Goal: Task Accomplishment & Management: Complete application form

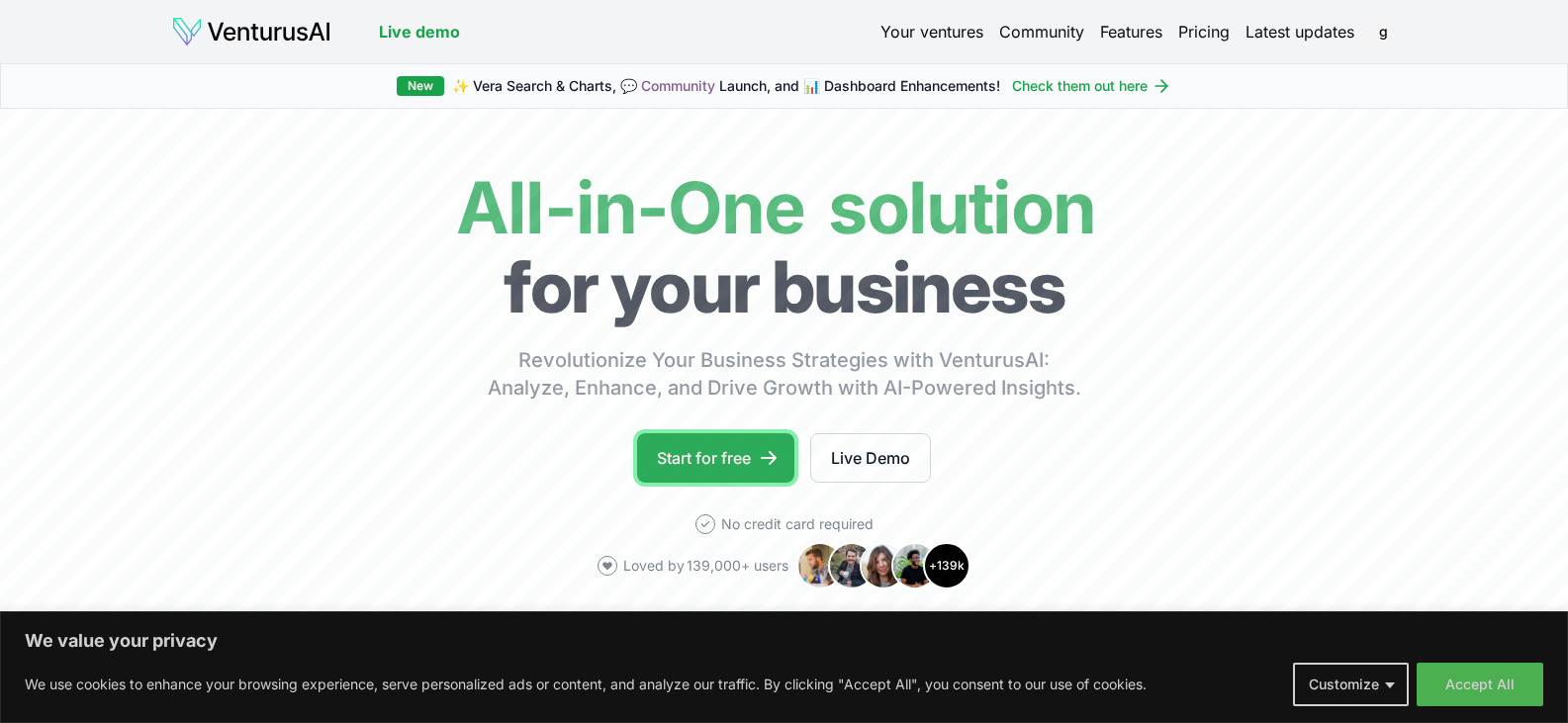
click at [717, 448] on link "Start for free" at bounding box center [716, 458] width 157 height 50
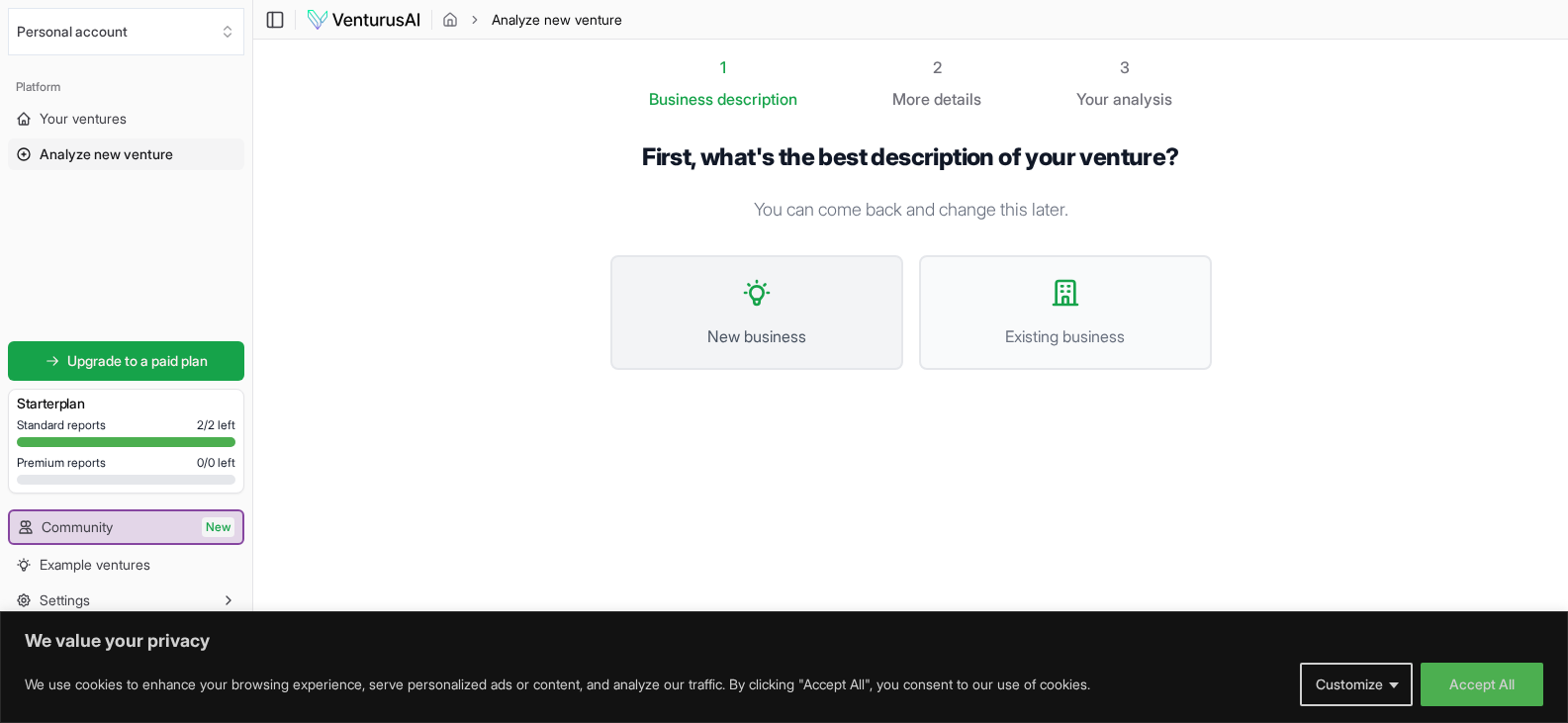
click at [753, 342] on span "New business" at bounding box center [757, 336] width 250 height 24
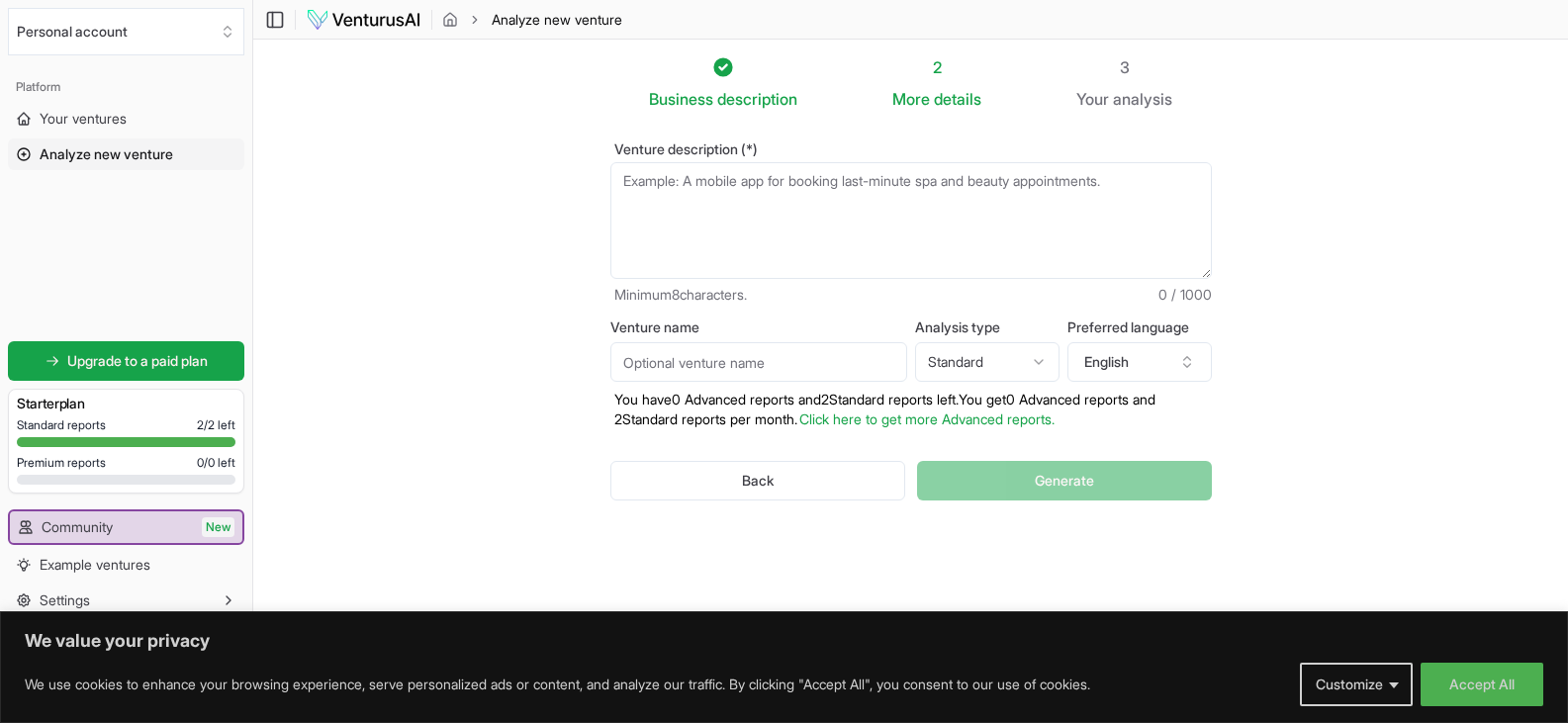
click at [799, 207] on textarea "Venture description (*)" at bounding box center [911, 220] width 602 height 116
type textarea "A"
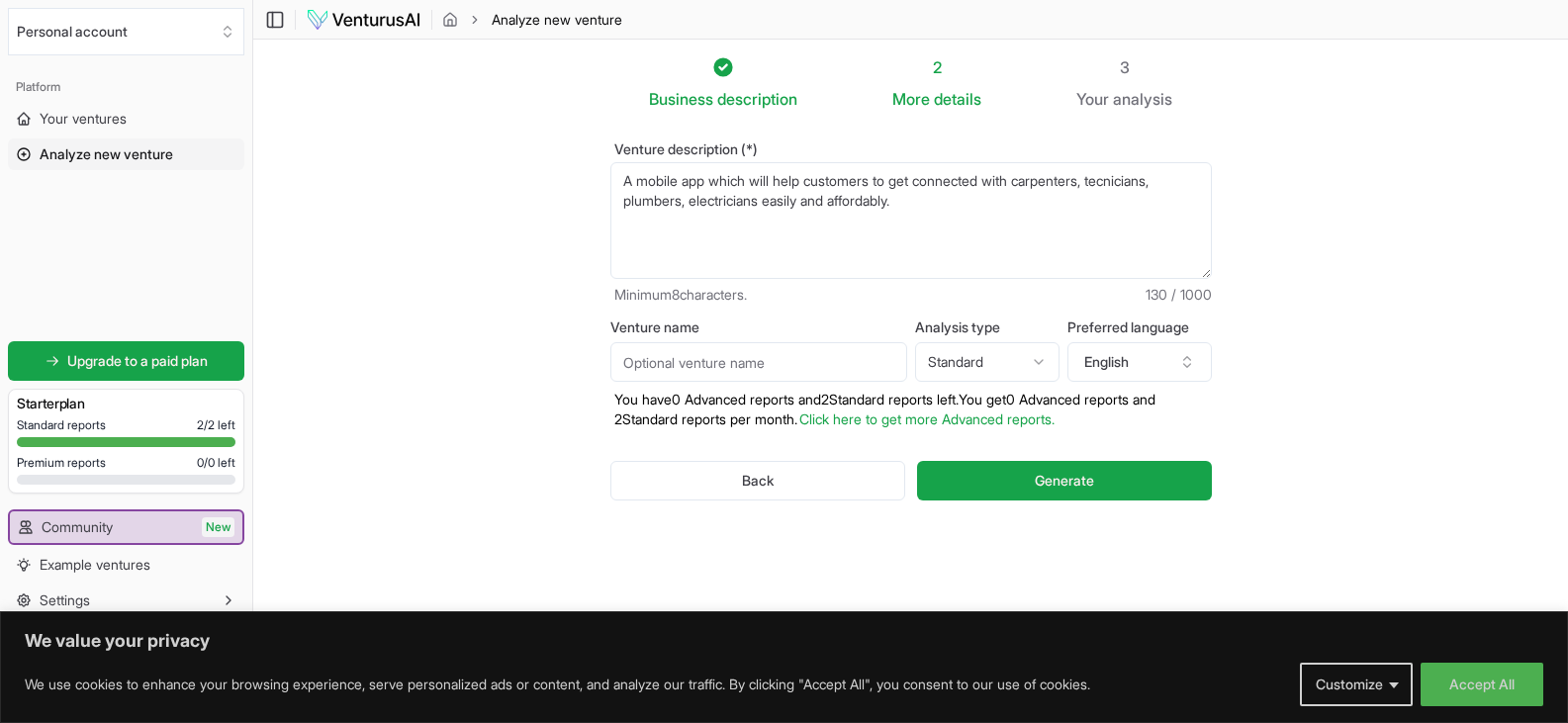
click at [1133, 180] on textarea "A mobile app which will help customers to get connected with carpenters, tecnic…" at bounding box center [911, 220] width 602 height 116
click at [1086, 240] on textarea "A mobile app which will help customers to get connected with carpenters, techni…" at bounding box center [911, 220] width 602 height 116
type textarea "A mobile app which will help customers to get connected with carpenters, techni…"
click at [679, 358] on input "Venture name" at bounding box center [759, 362] width 297 height 40
type input "Getitdone"
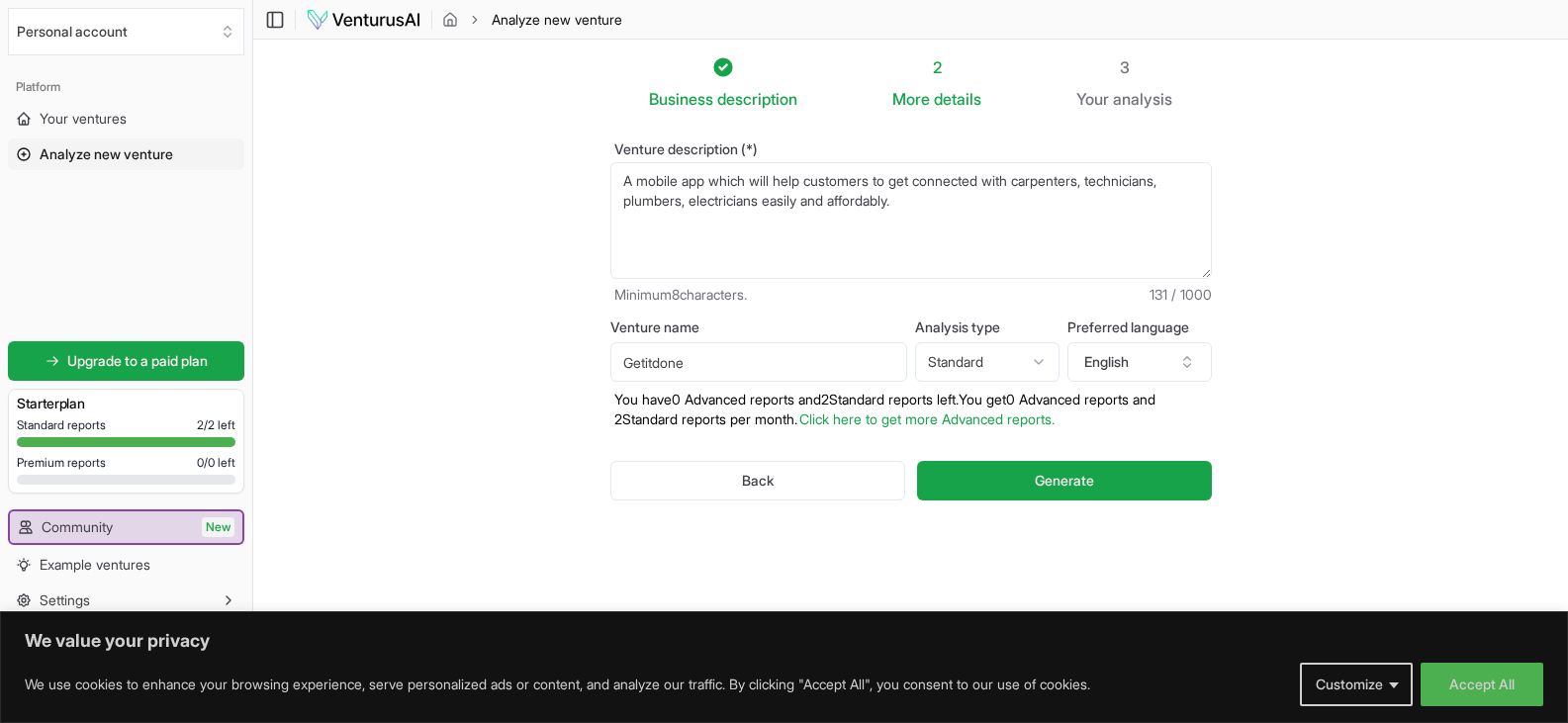
click at [519, 338] on section "Business description 2 More details 3 Your analysis Venture description (*) A m…" at bounding box center [911, 332] width 1315 height 585
click at [1038, 369] on html "We value your privacy We use cookies to enhance your browsing experience, serve…" at bounding box center [784, 361] width 1568 height 723
select select "advanced"
click at [1163, 361] on button "English" at bounding box center [1139, 362] width 144 height 40
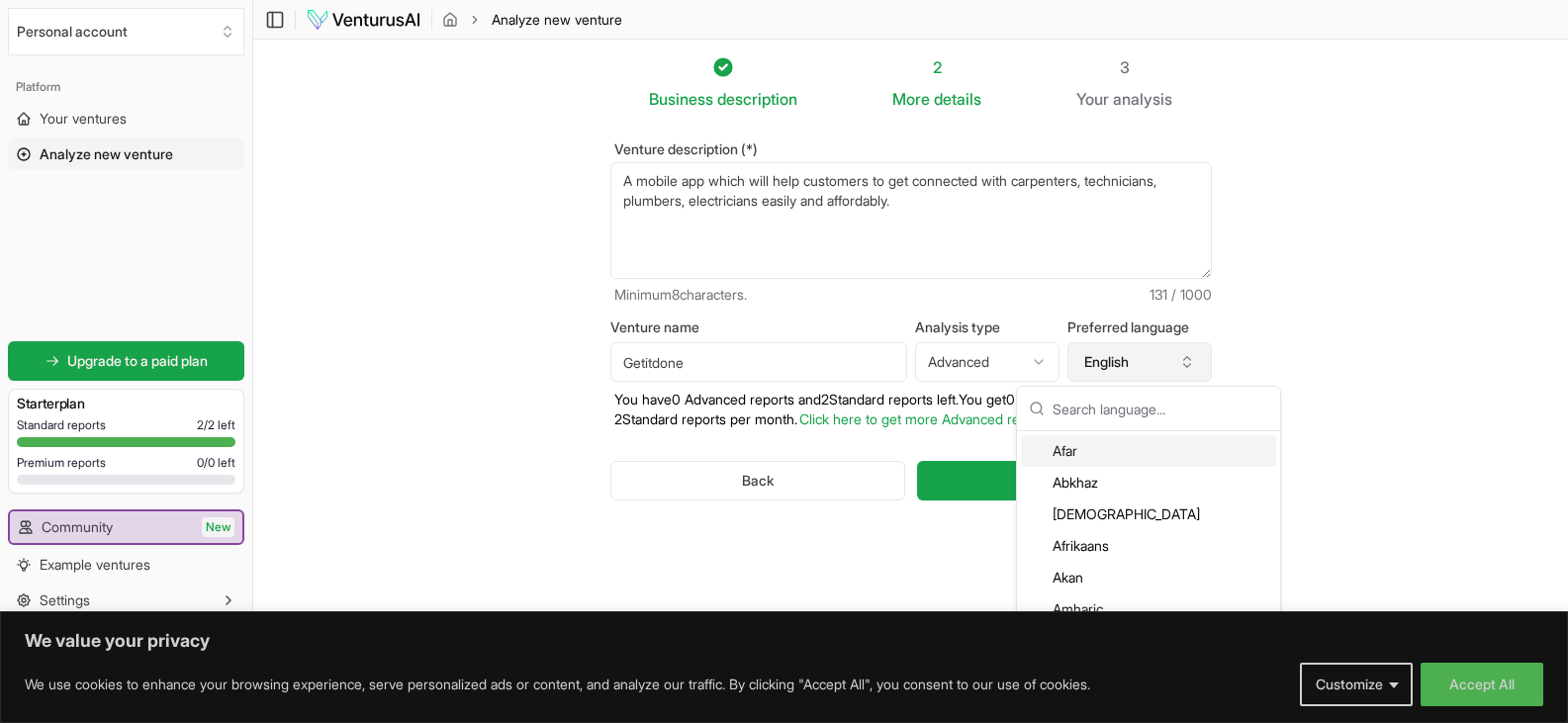
click at [1163, 361] on button "English" at bounding box center [1139, 362] width 144 height 40
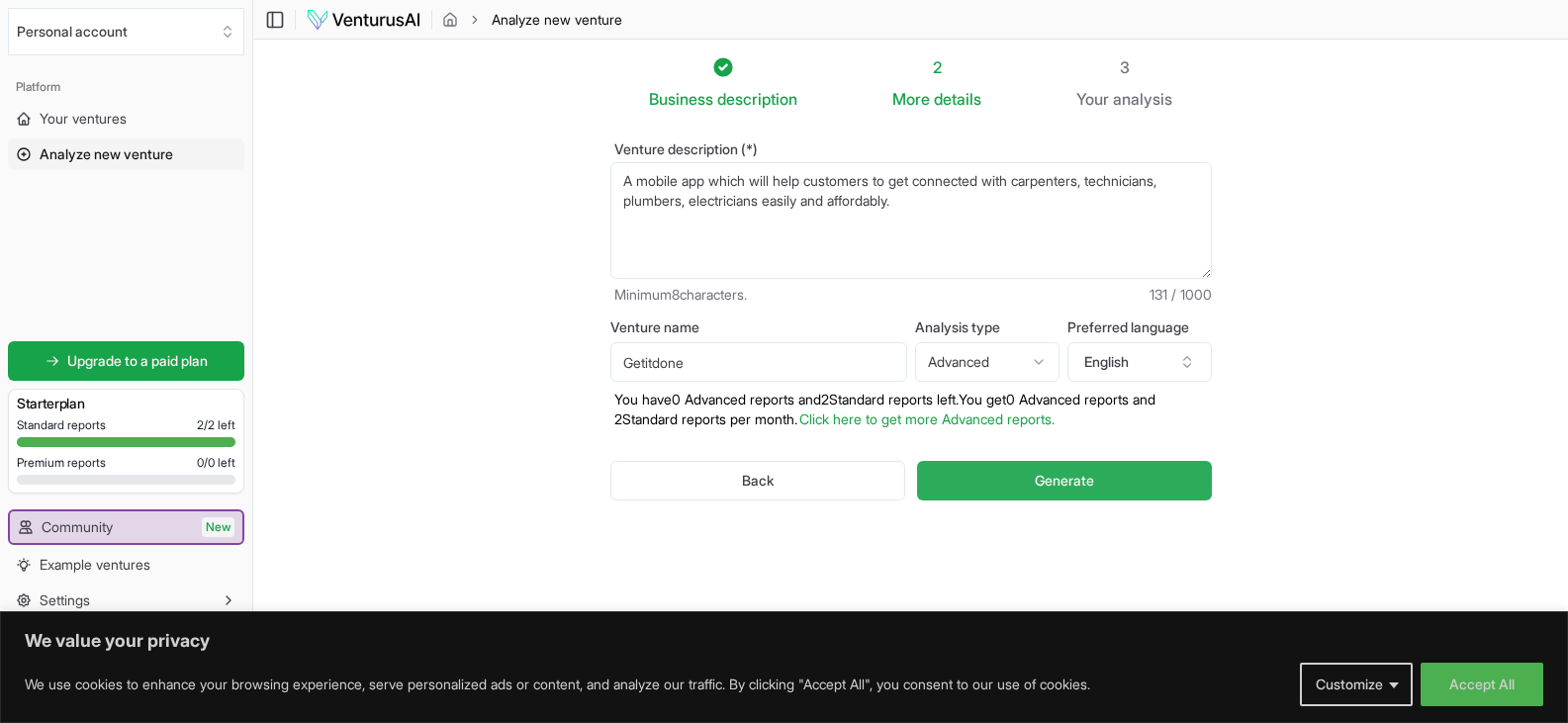
click at [995, 478] on button "Generate" at bounding box center [1065, 481] width 294 height 40
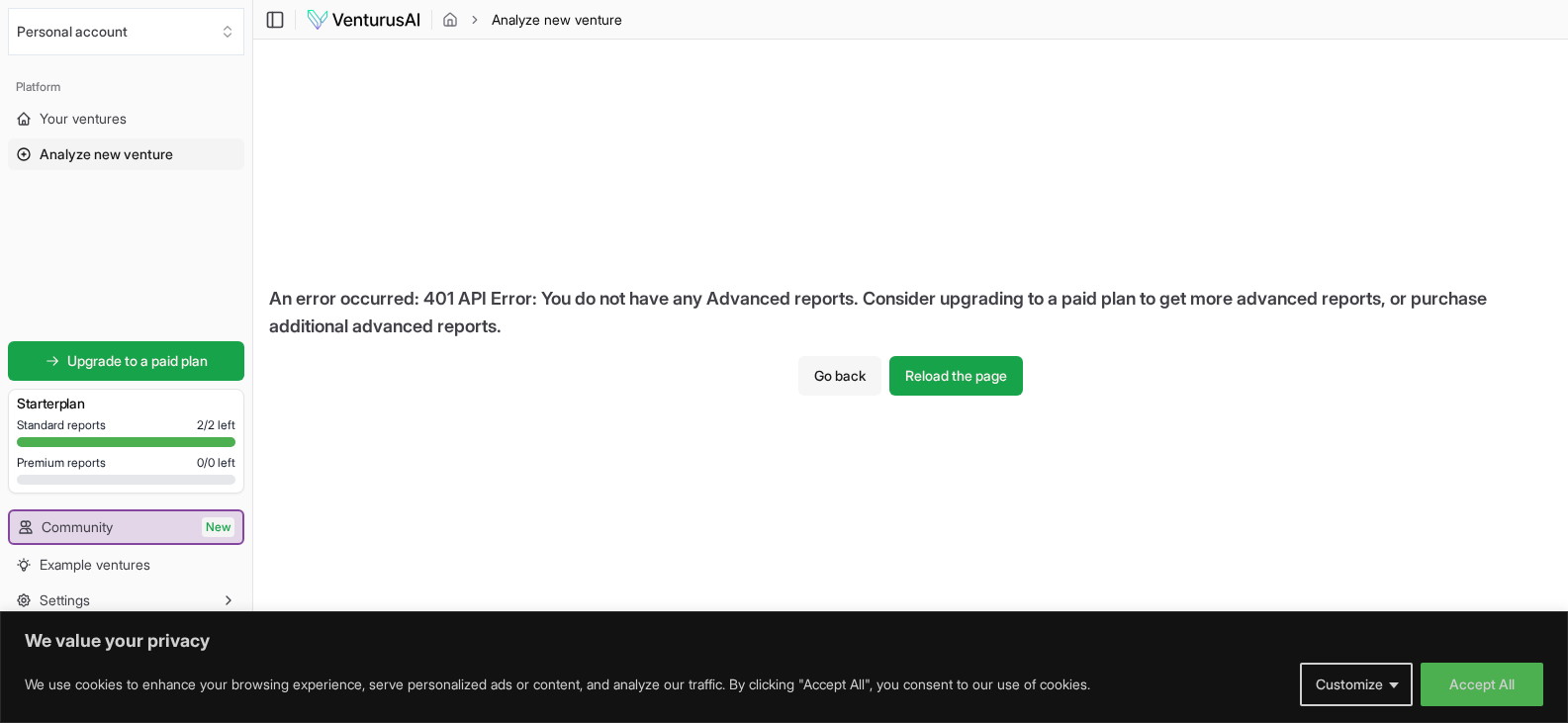
click at [813, 383] on button "Go back" at bounding box center [840, 376] width 84 height 40
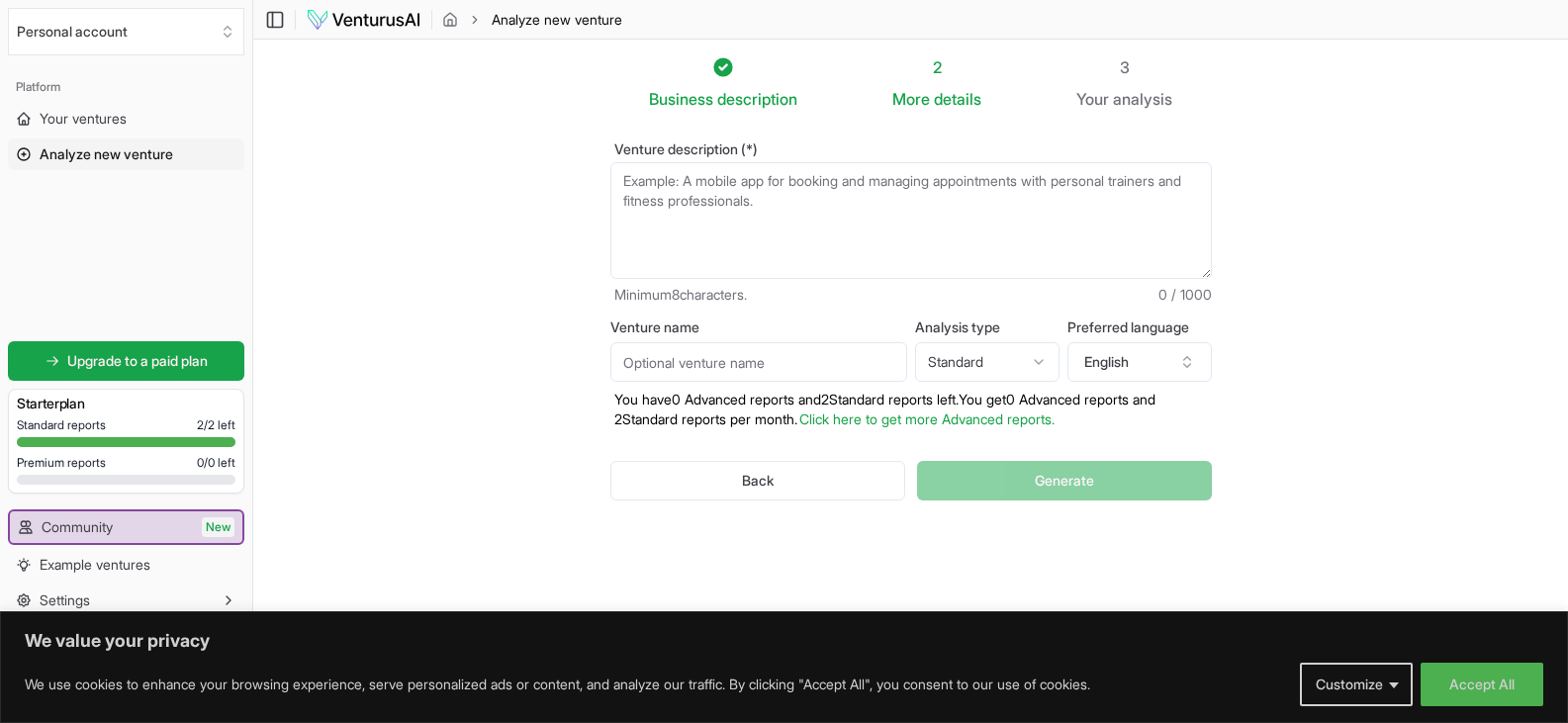
click at [776, 359] on input "Venture name" at bounding box center [759, 362] width 297 height 40
click at [737, 218] on textarea "Venture description (*)" at bounding box center [911, 220] width 602 height 116
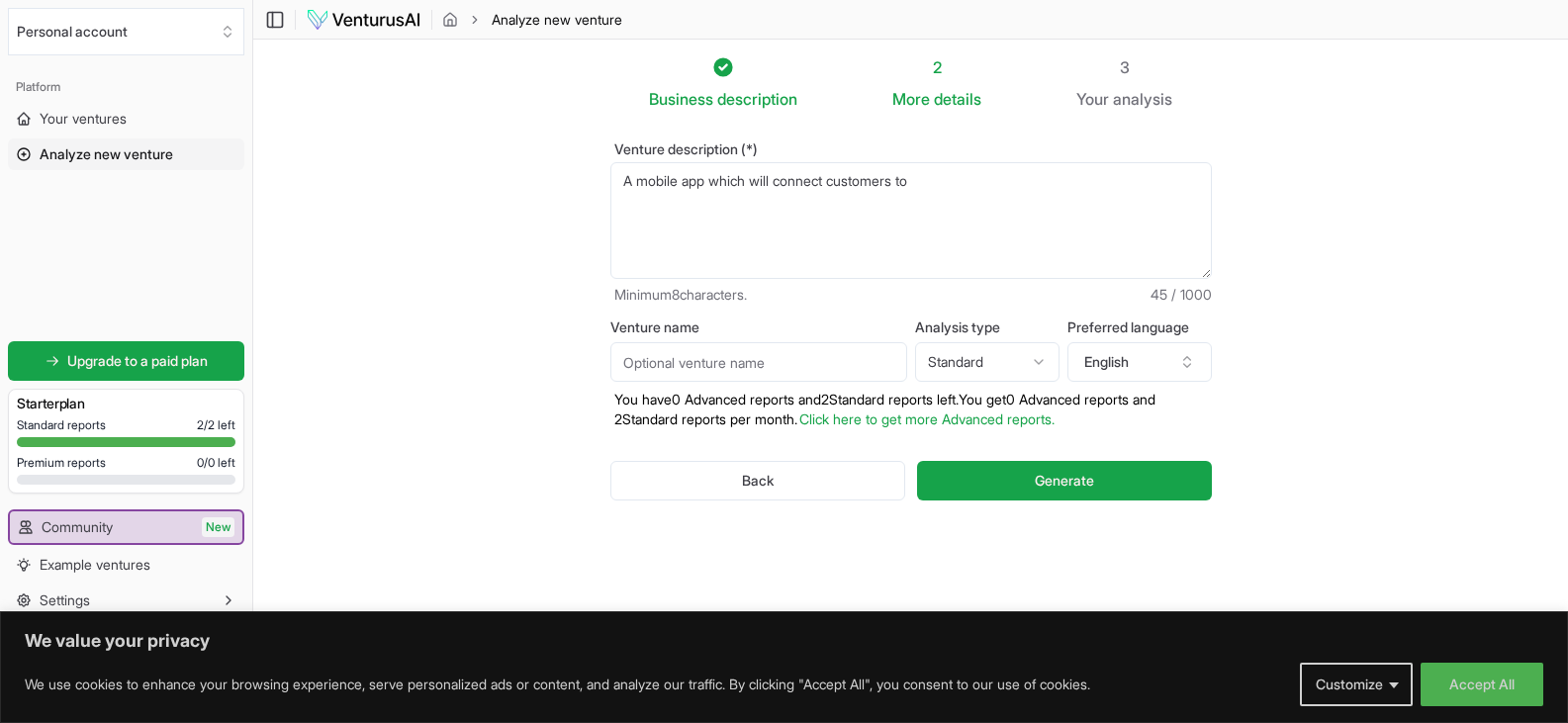
click at [959, 182] on textarea "A mobile app which will connect customers to" at bounding box center [911, 220] width 602 height 116
type textarea "A mobile app which will connect customers to technicians,plumbers,electricians,…"
click at [808, 374] on input "Venture name" at bounding box center [759, 362] width 297 height 40
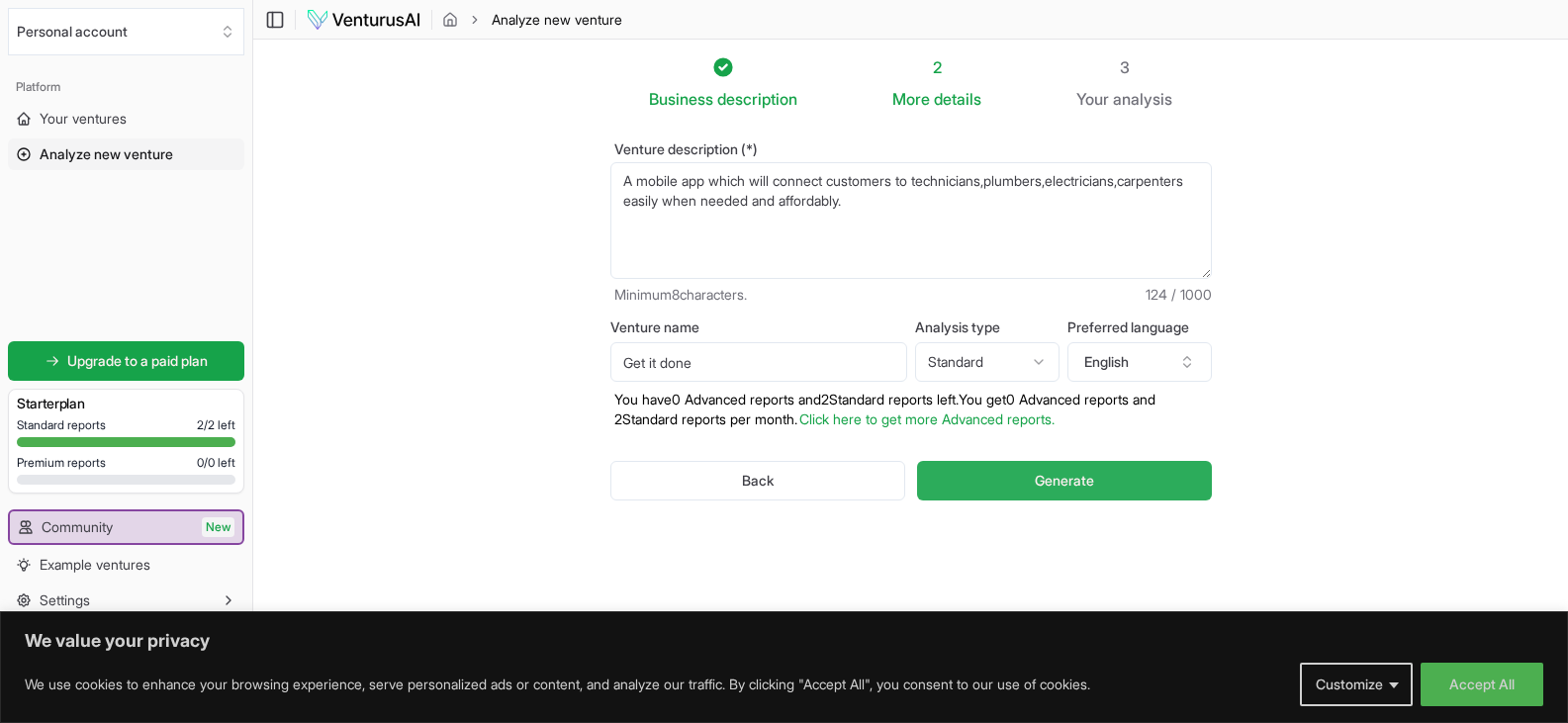
type input "Get it done"
click at [1035, 484] on span "Generate" at bounding box center [1065, 481] width 60 height 20
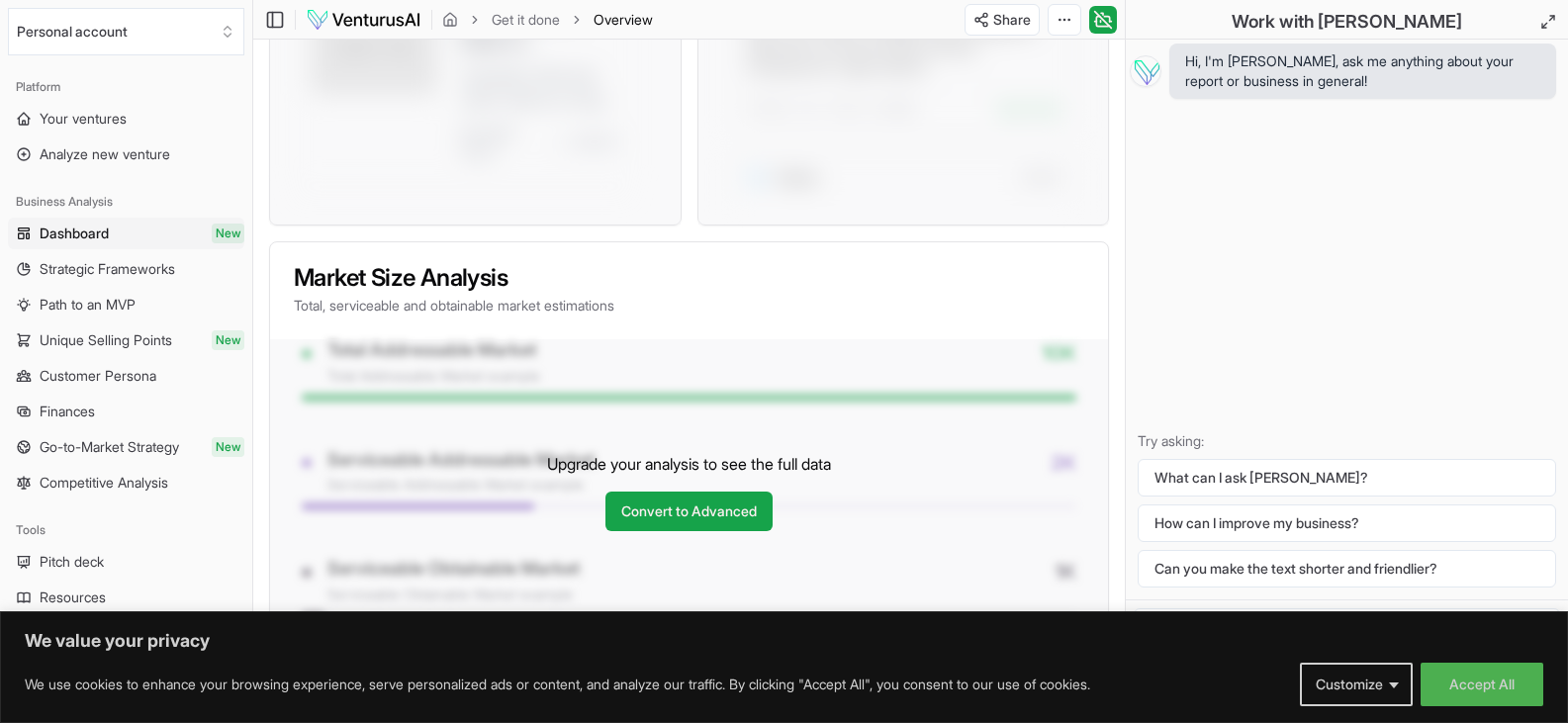
scroll to position [1633, 0]
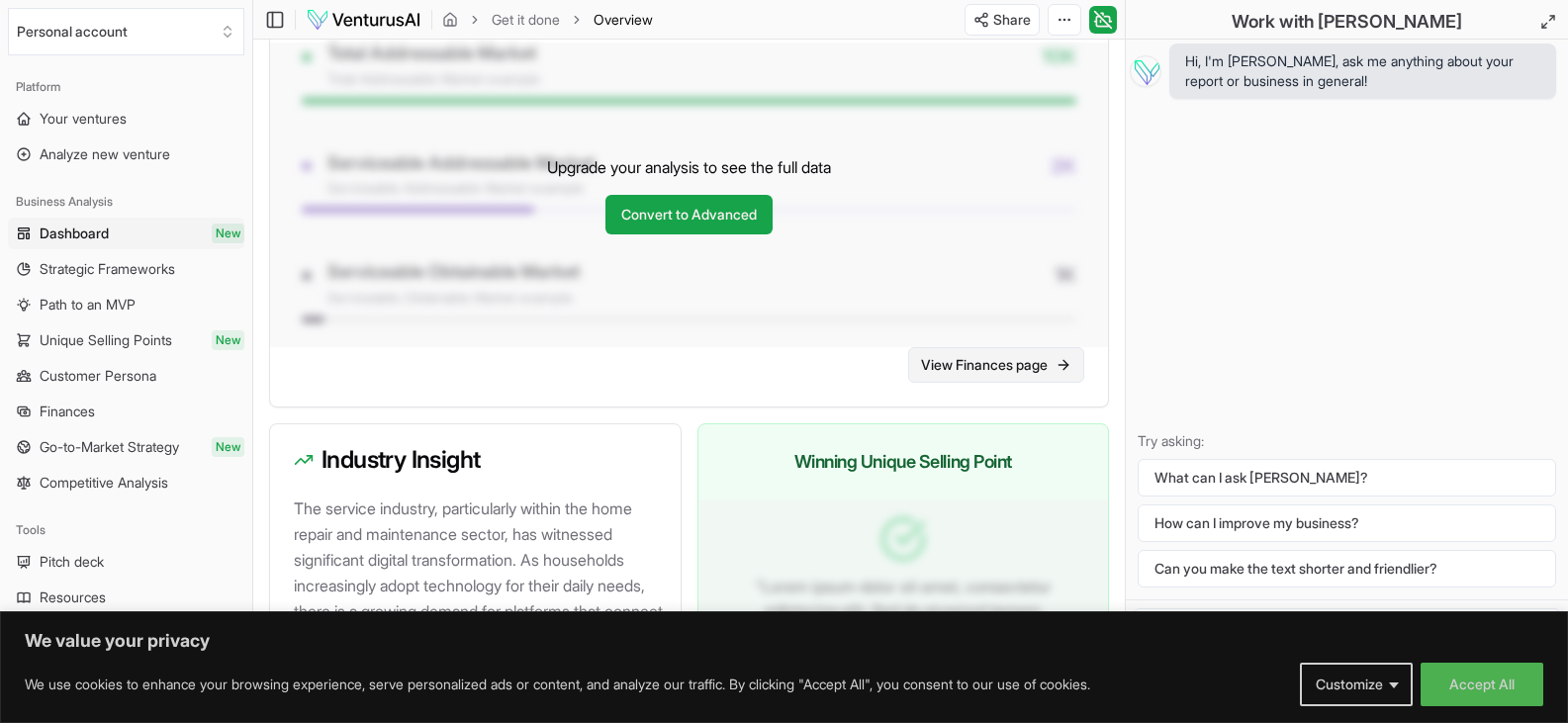
click at [1006, 383] on link "View Finances page" at bounding box center [996, 365] width 176 height 36
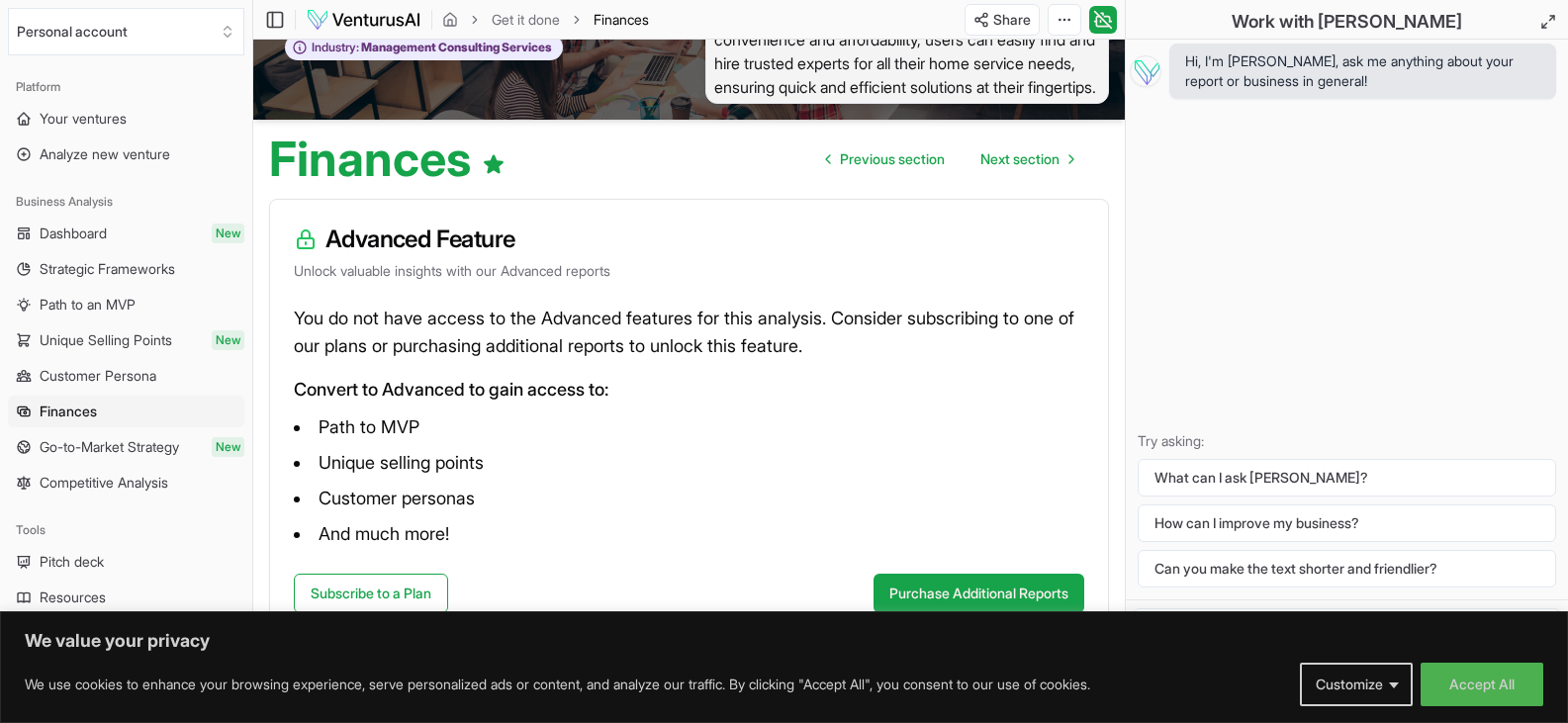
scroll to position [134, 0]
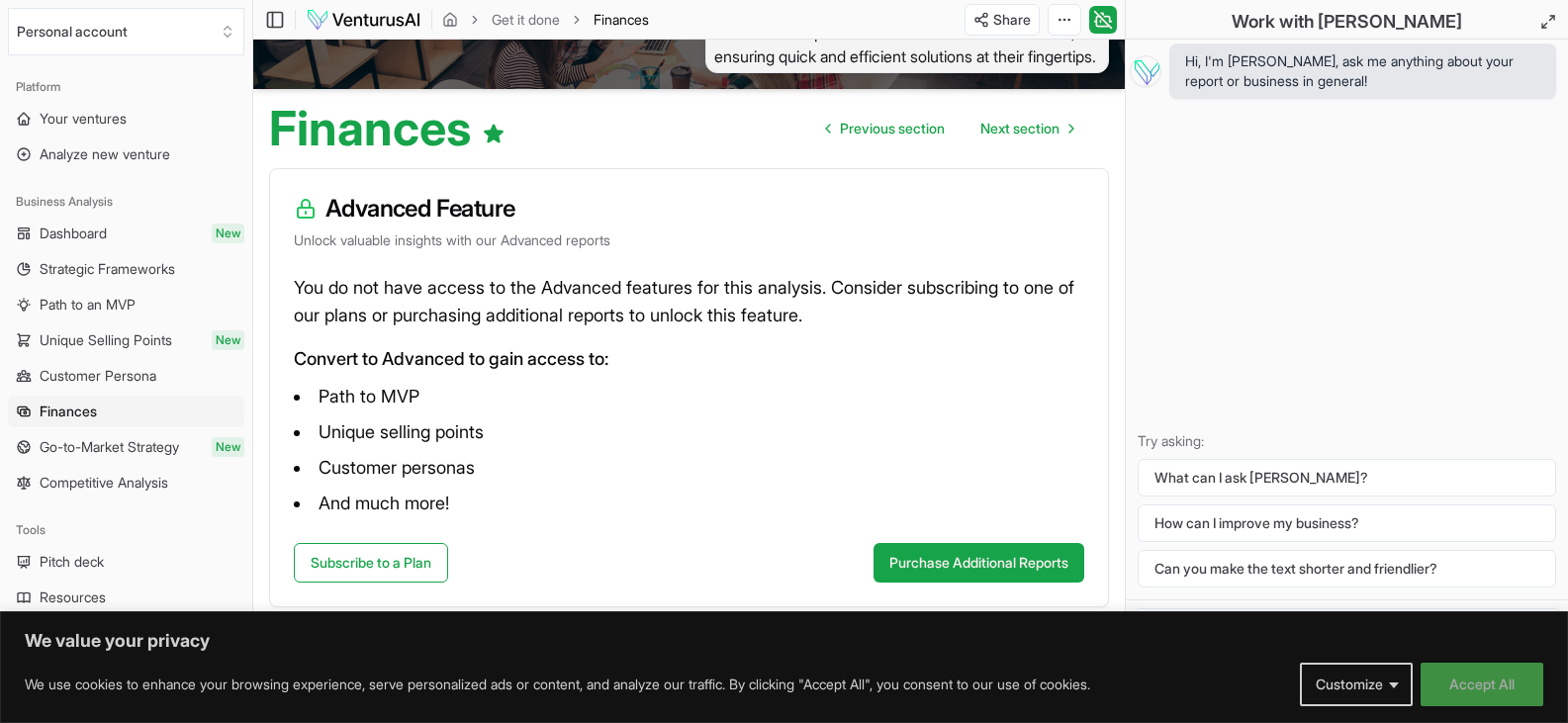
click at [1459, 669] on button "Accept All" at bounding box center [1481, 685] width 122 height 44
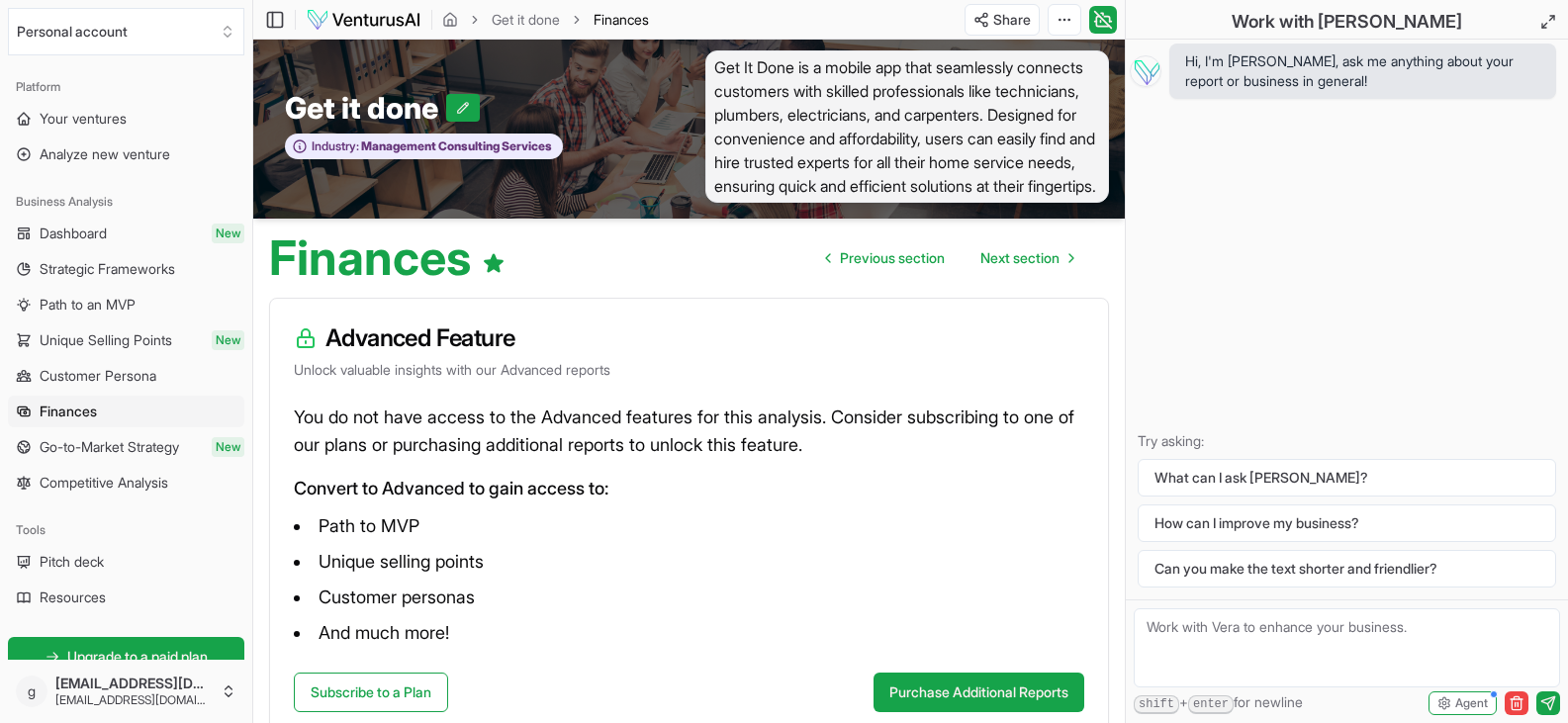
scroll to position [0, 0]
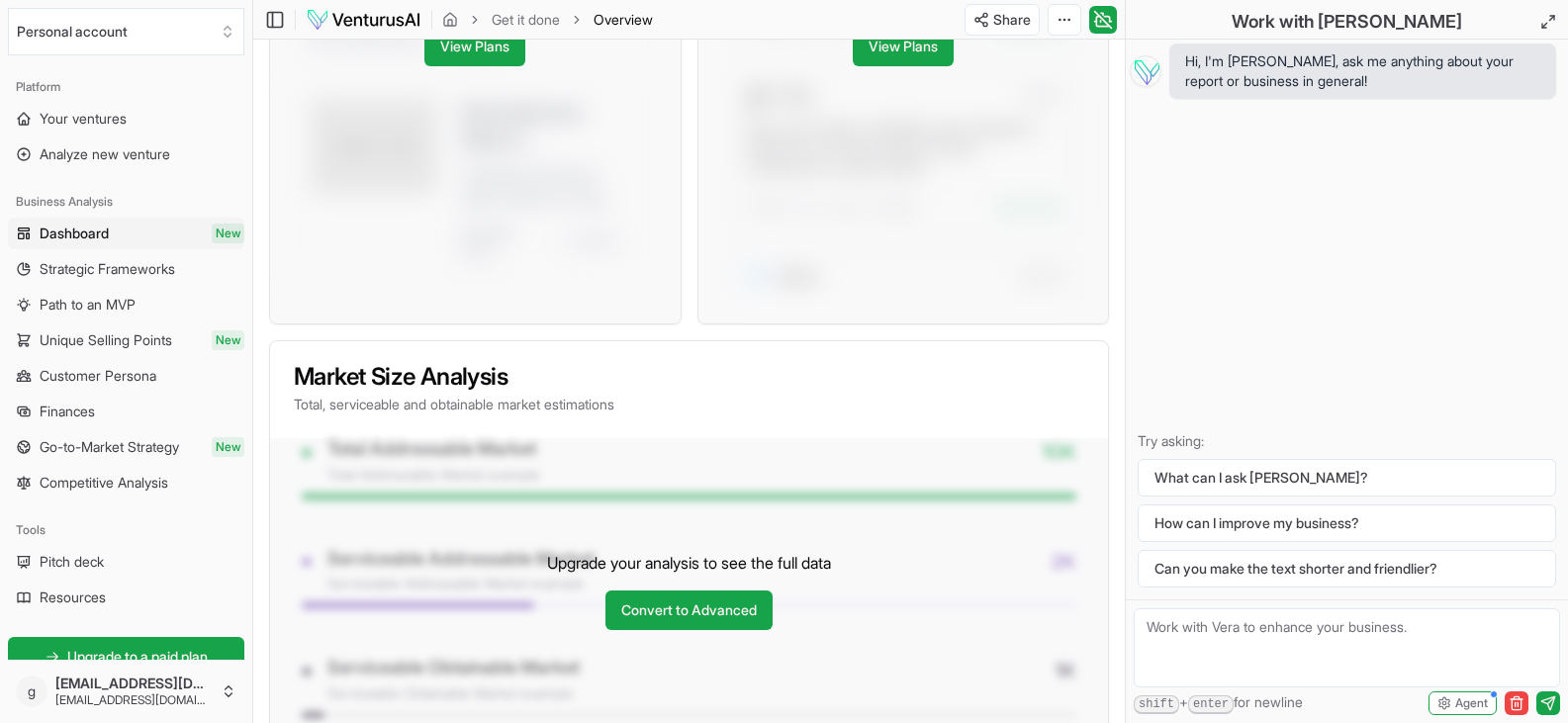
scroll to position [940, 0]
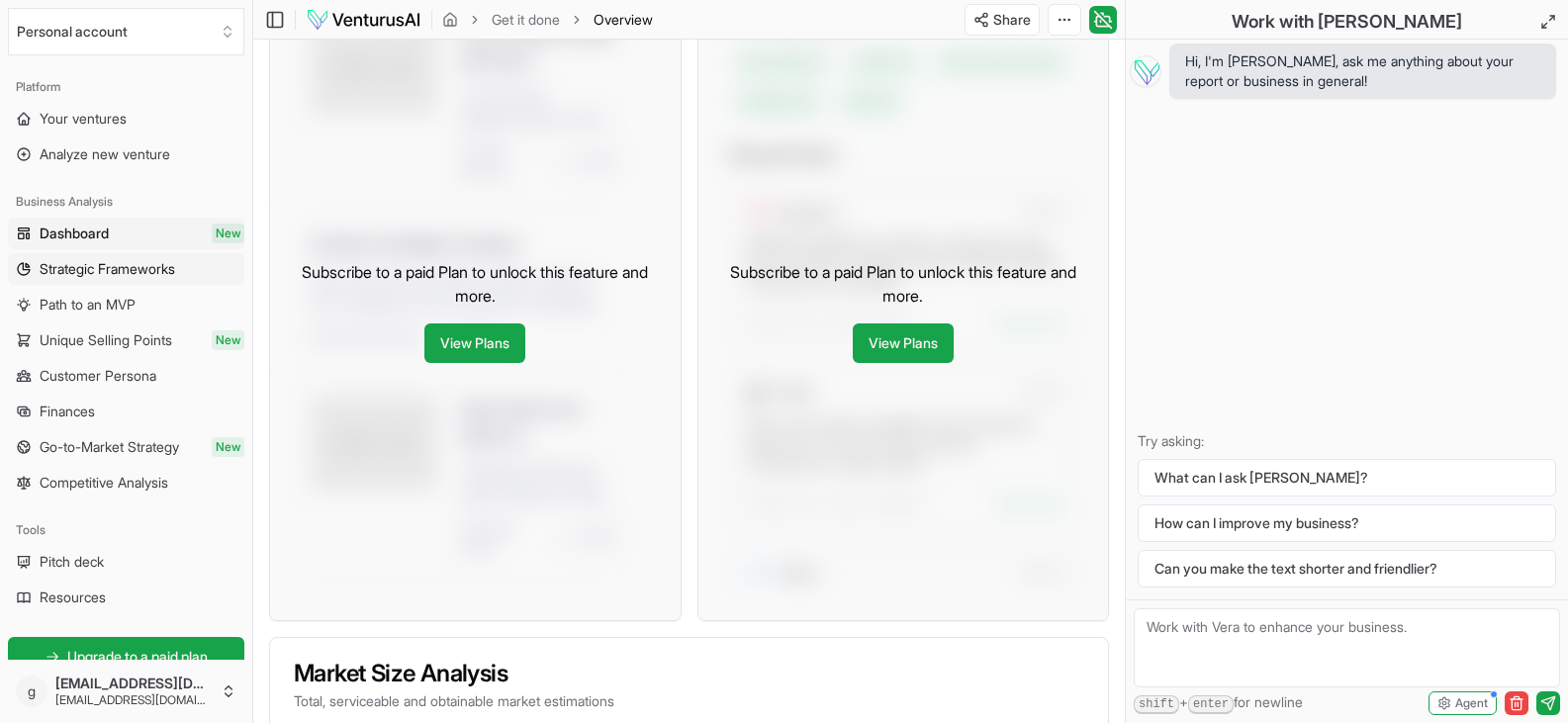
click at [79, 271] on span "Strategic Frameworks" at bounding box center [107, 270] width 135 height 20
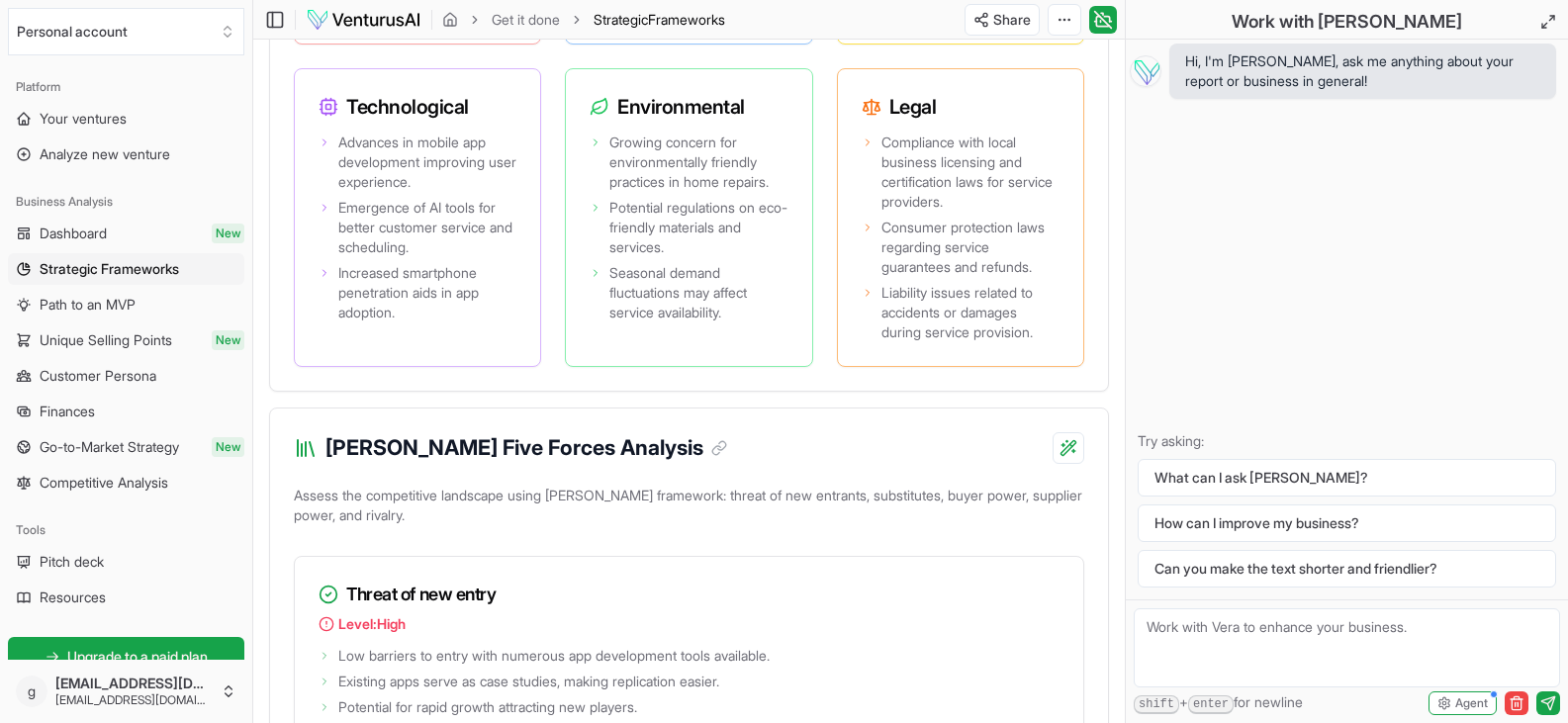
scroll to position [2375, 0]
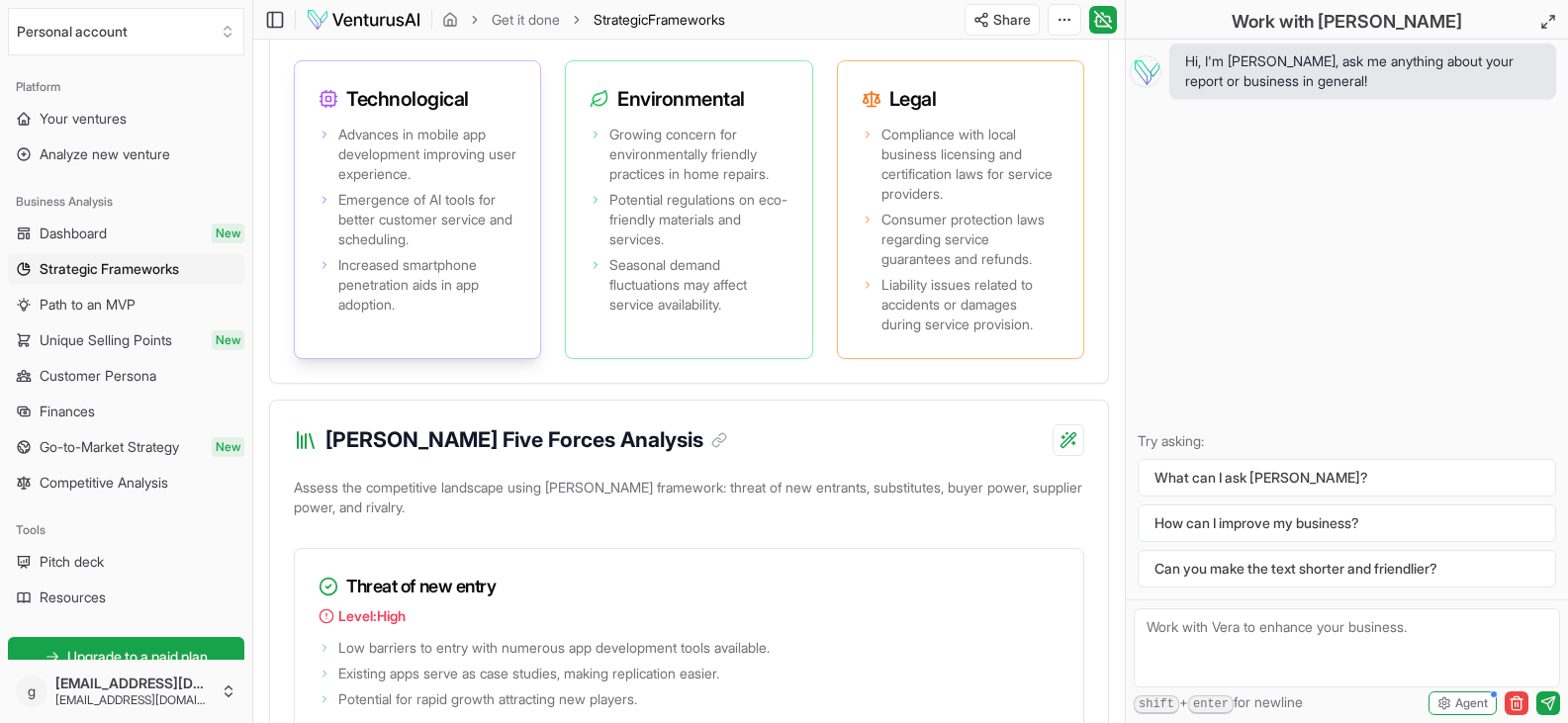
click at [329, 140] on icon at bounding box center [324, 134] width 12 height 12
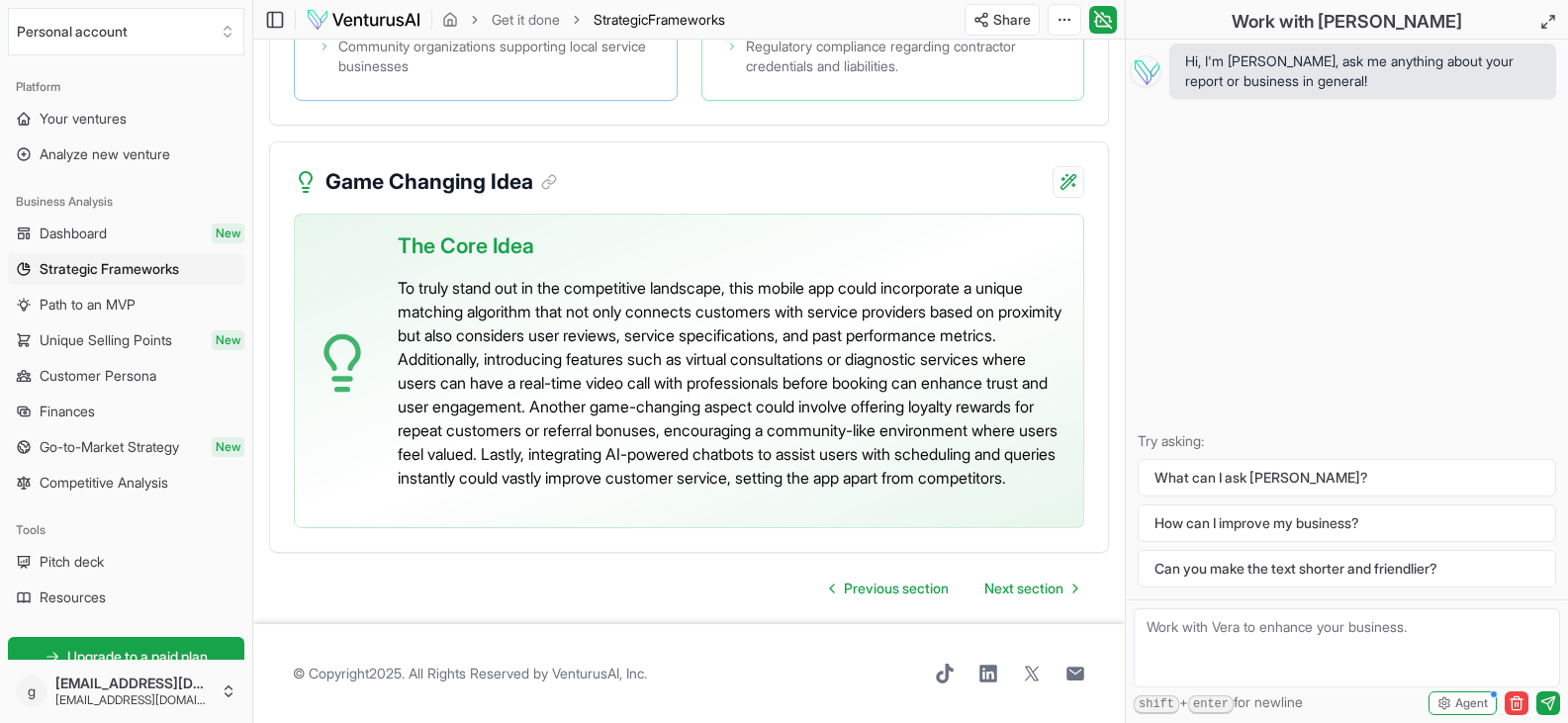
scroll to position [4776, 0]
click at [116, 307] on span "Path to an MVP" at bounding box center [87, 305] width 96 height 20
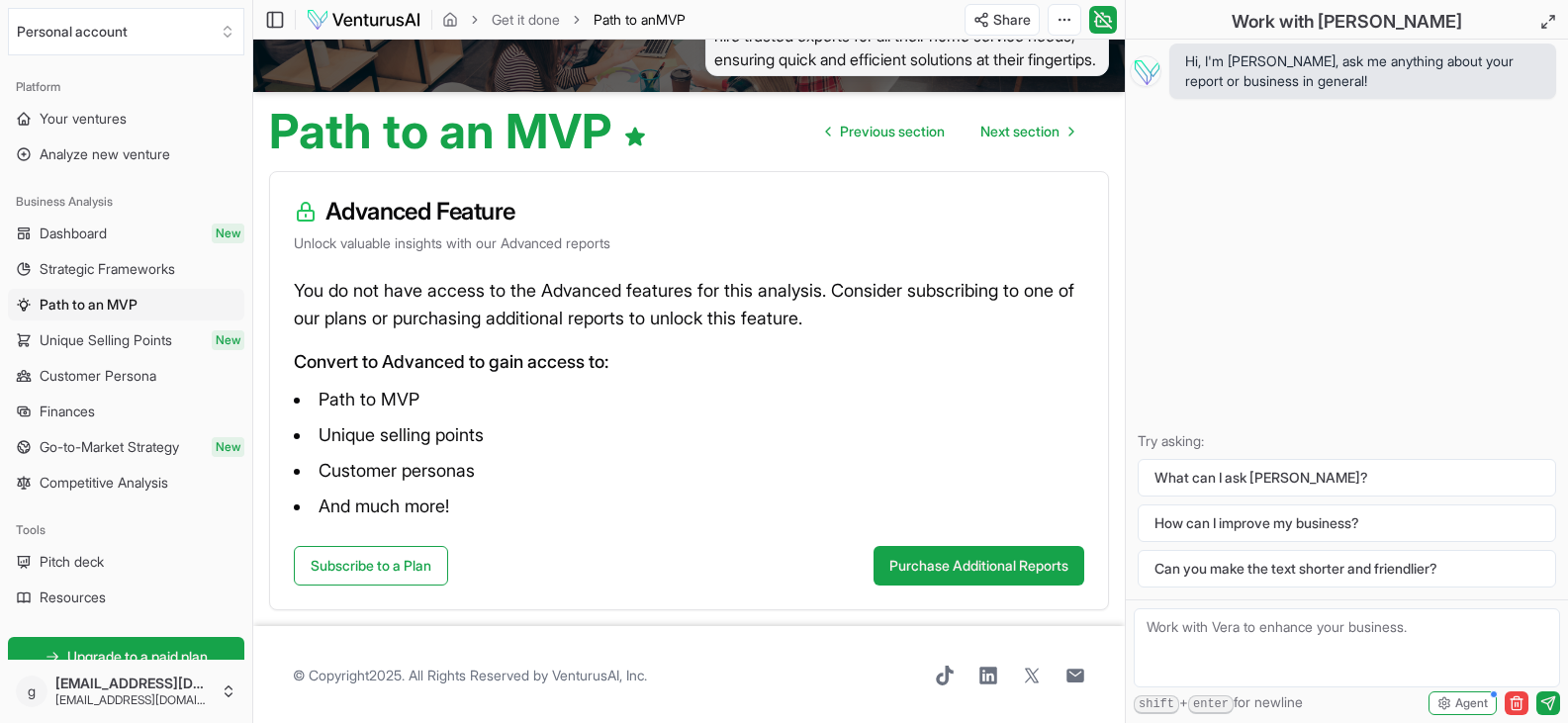
scroll to position [133, 0]
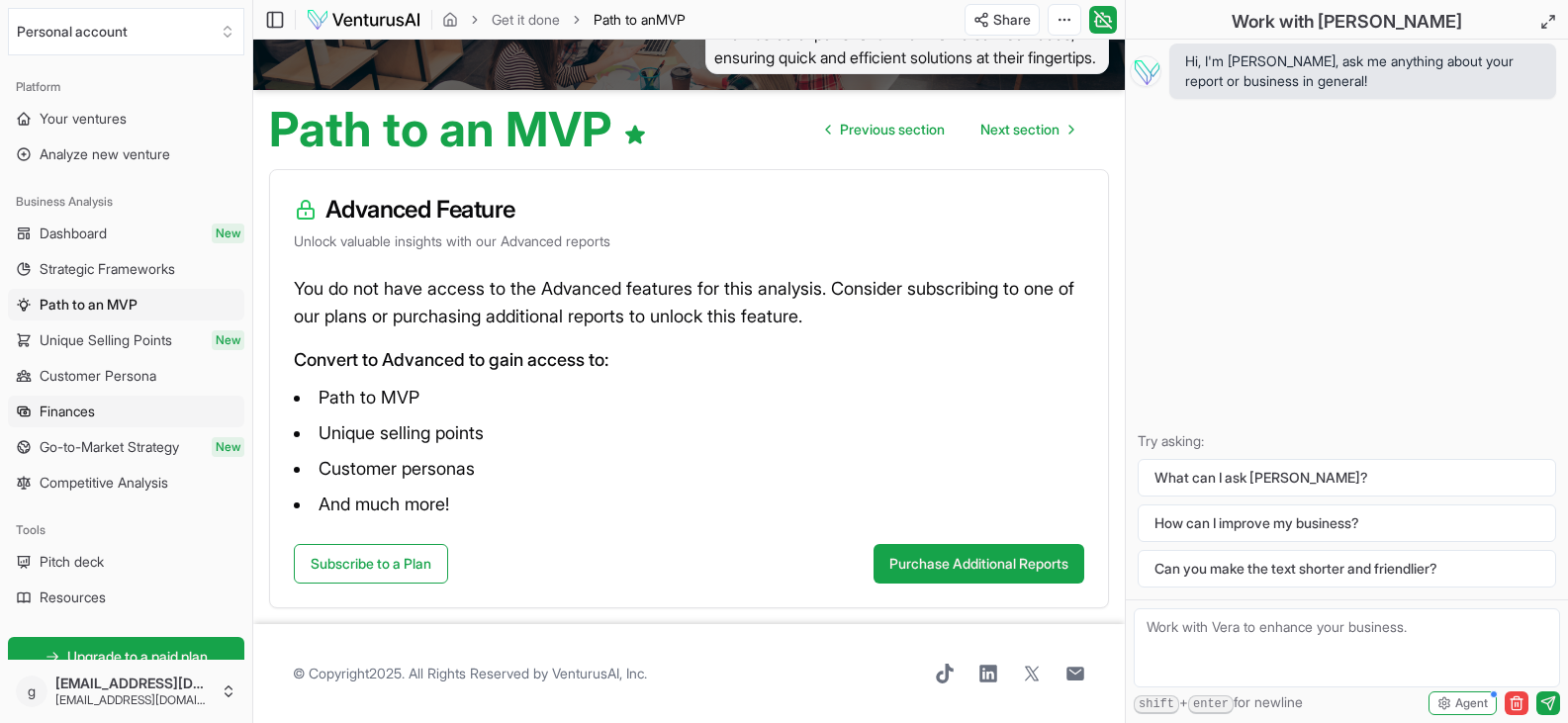
click at [99, 407] on link "Finances" at bounding box center [126, 412] width 237 height 32
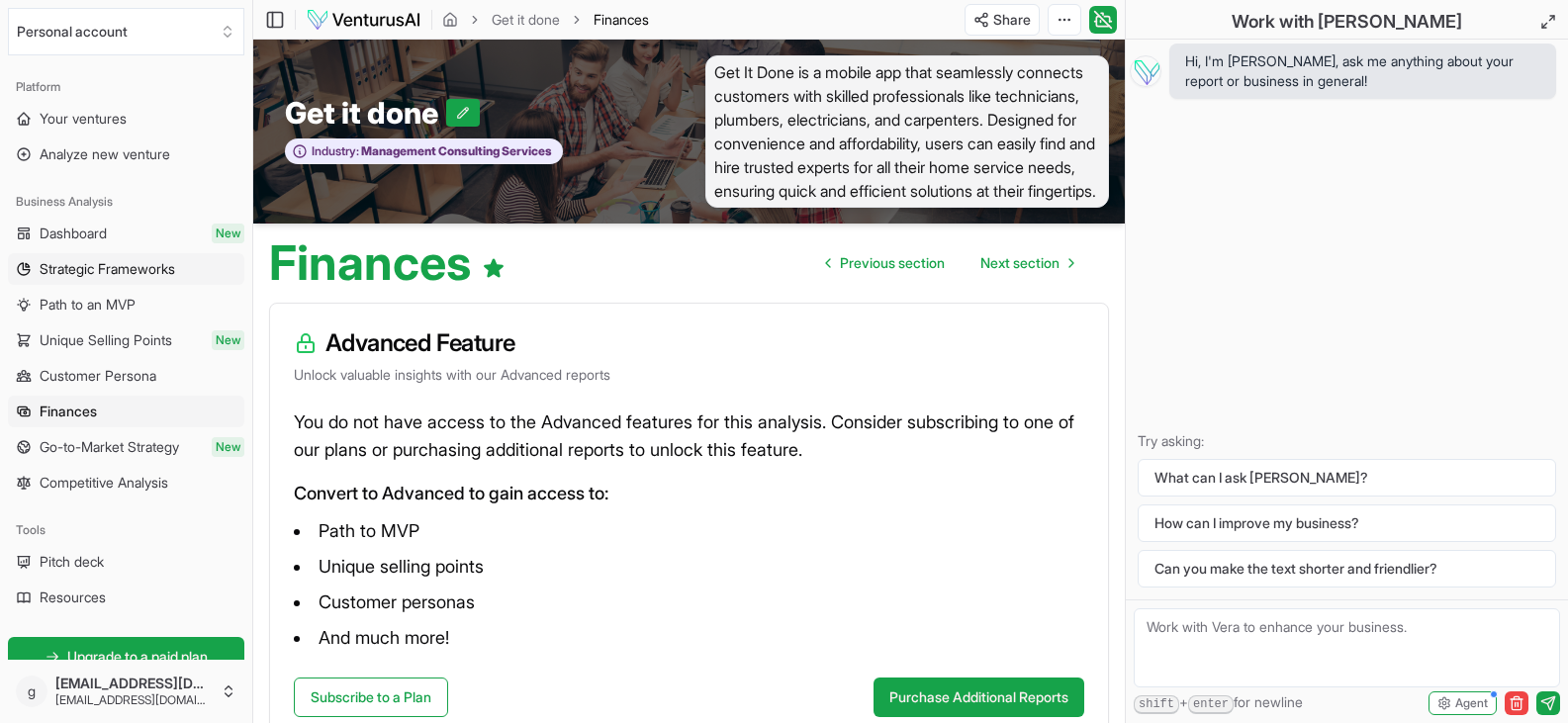
click at [138, 273] on span "Strategic Frameworks" at bounding box center [107, 270] width 135 height 20
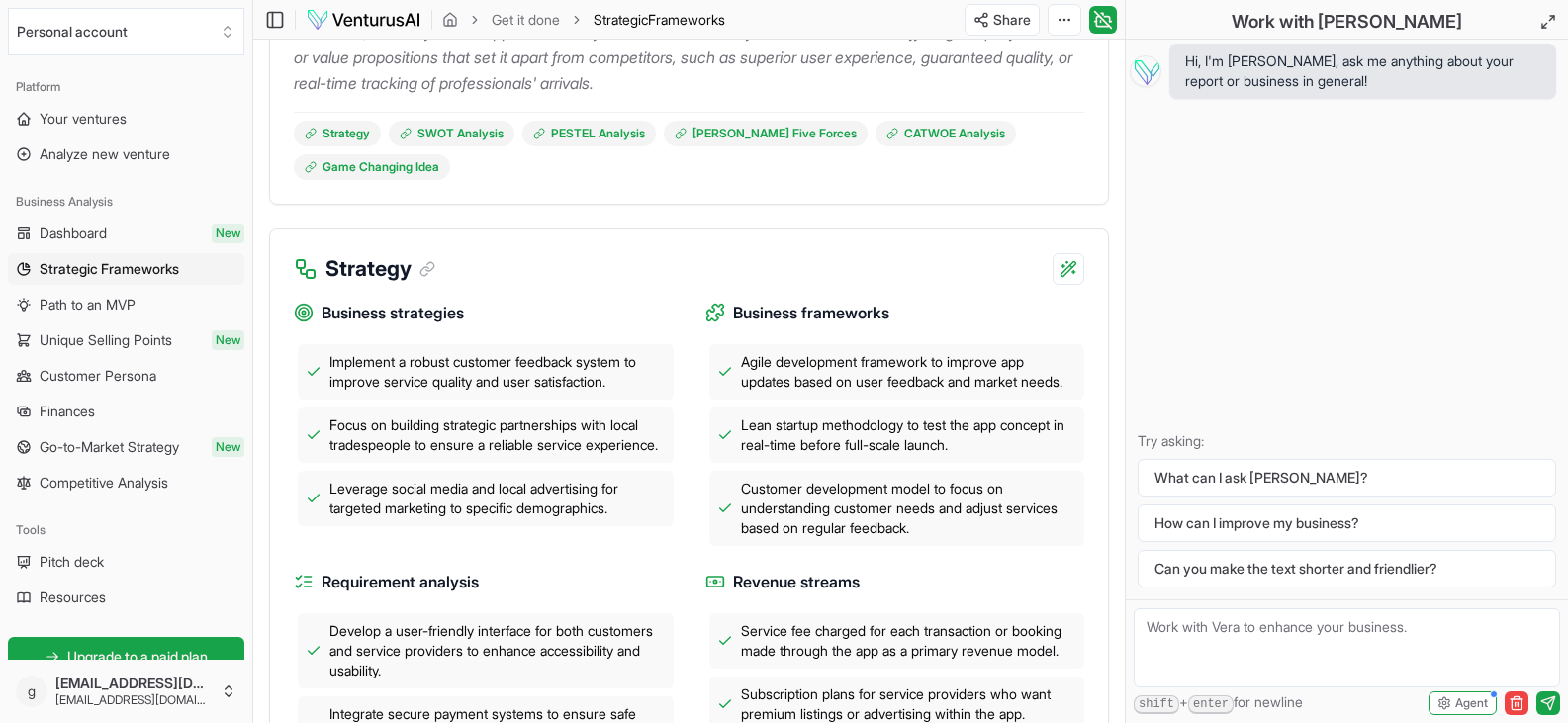
scroll to position [495, 0]
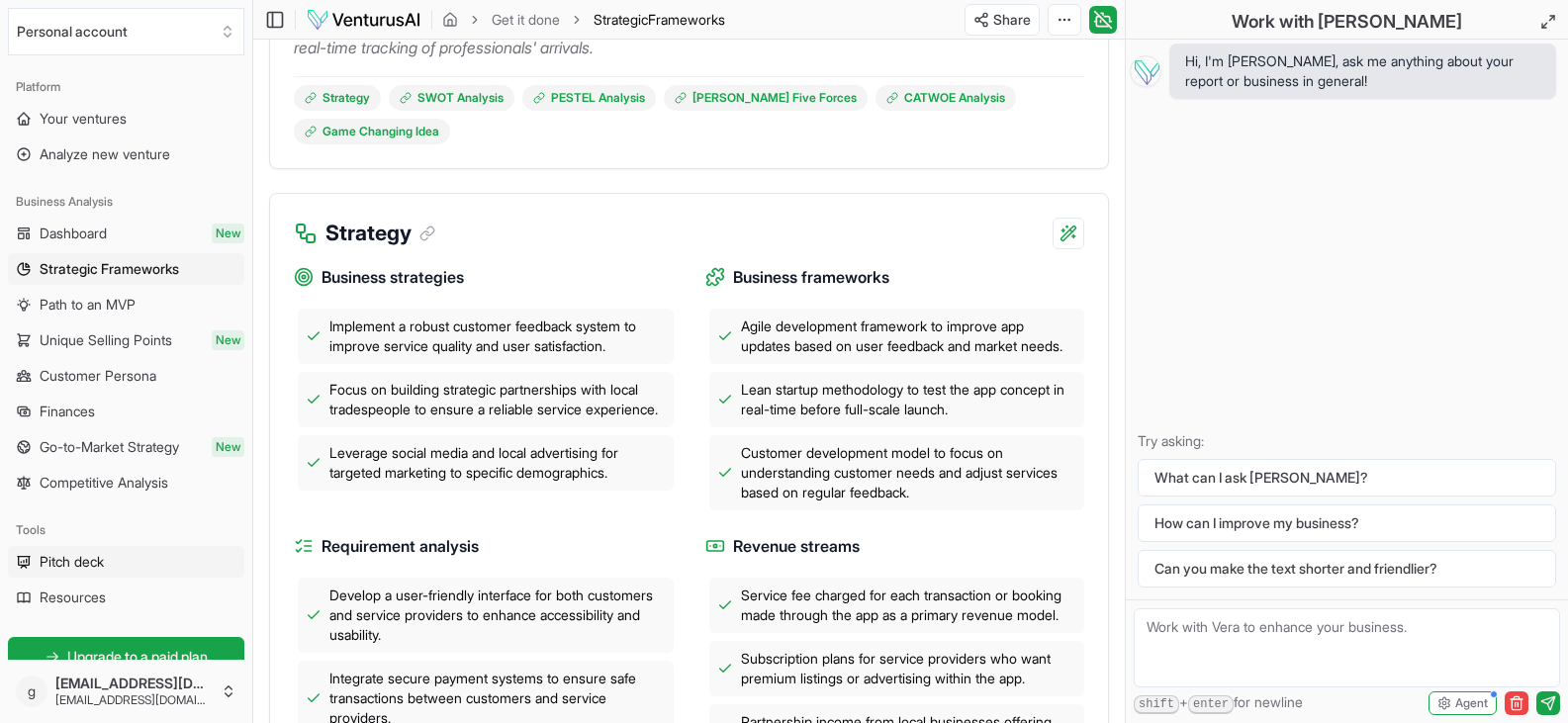
click at [55, 570] on span "Pitch deck" at bounding box center [72, 562] width 65 height 20
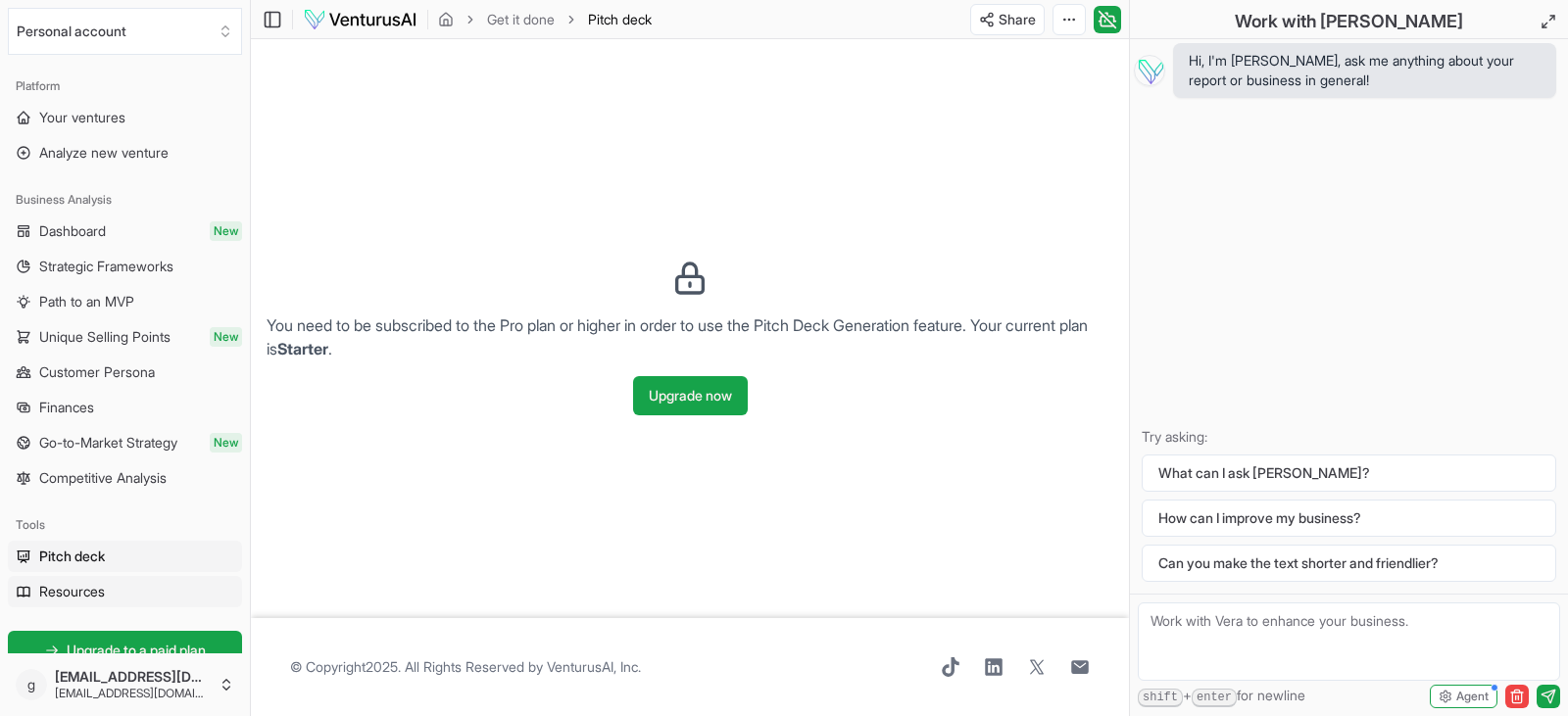
click at [40, 600] on span "Resources" at bounding box center [72, 592] width 66 height 20
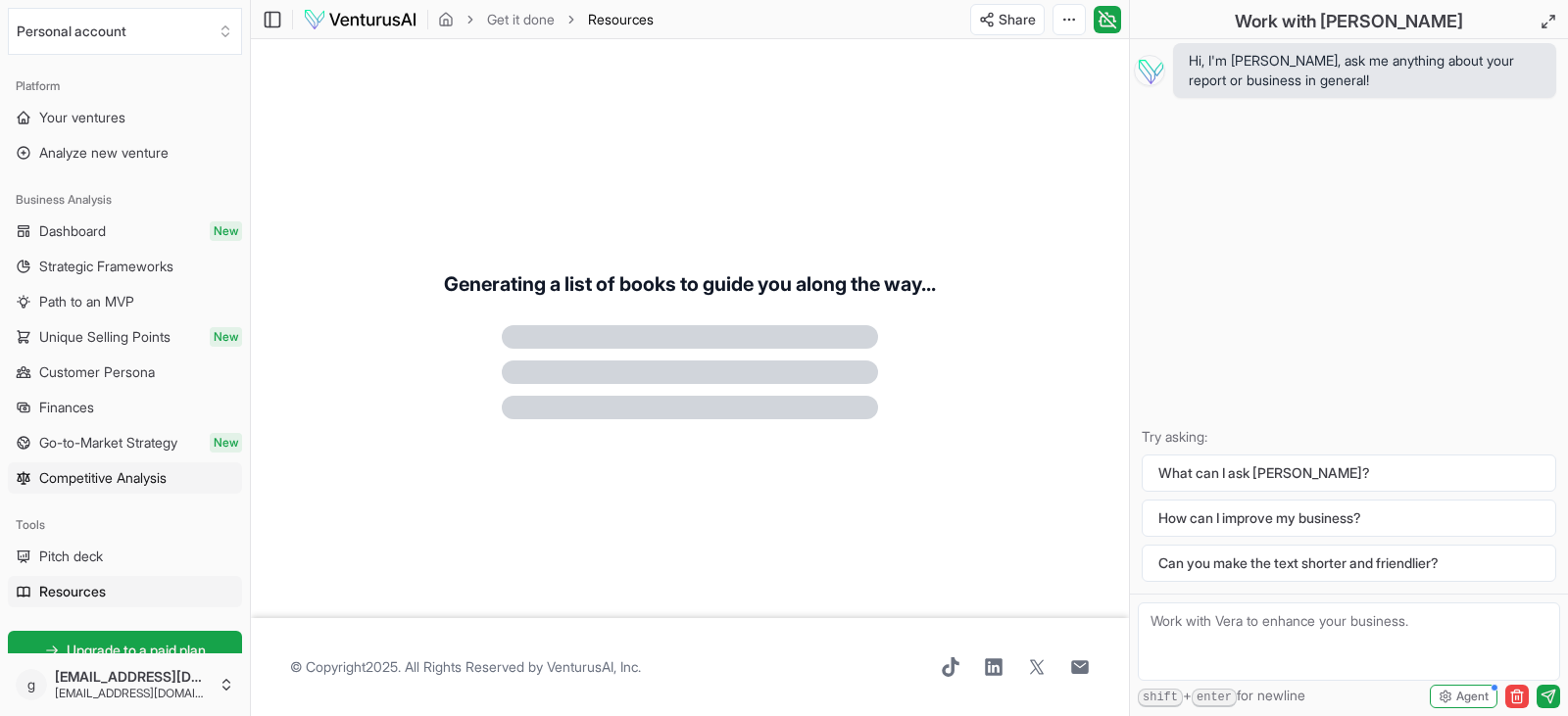
click at [166, 479] on span "Competitive Analysis" at bounding box center [102, 479] width 127 height 20
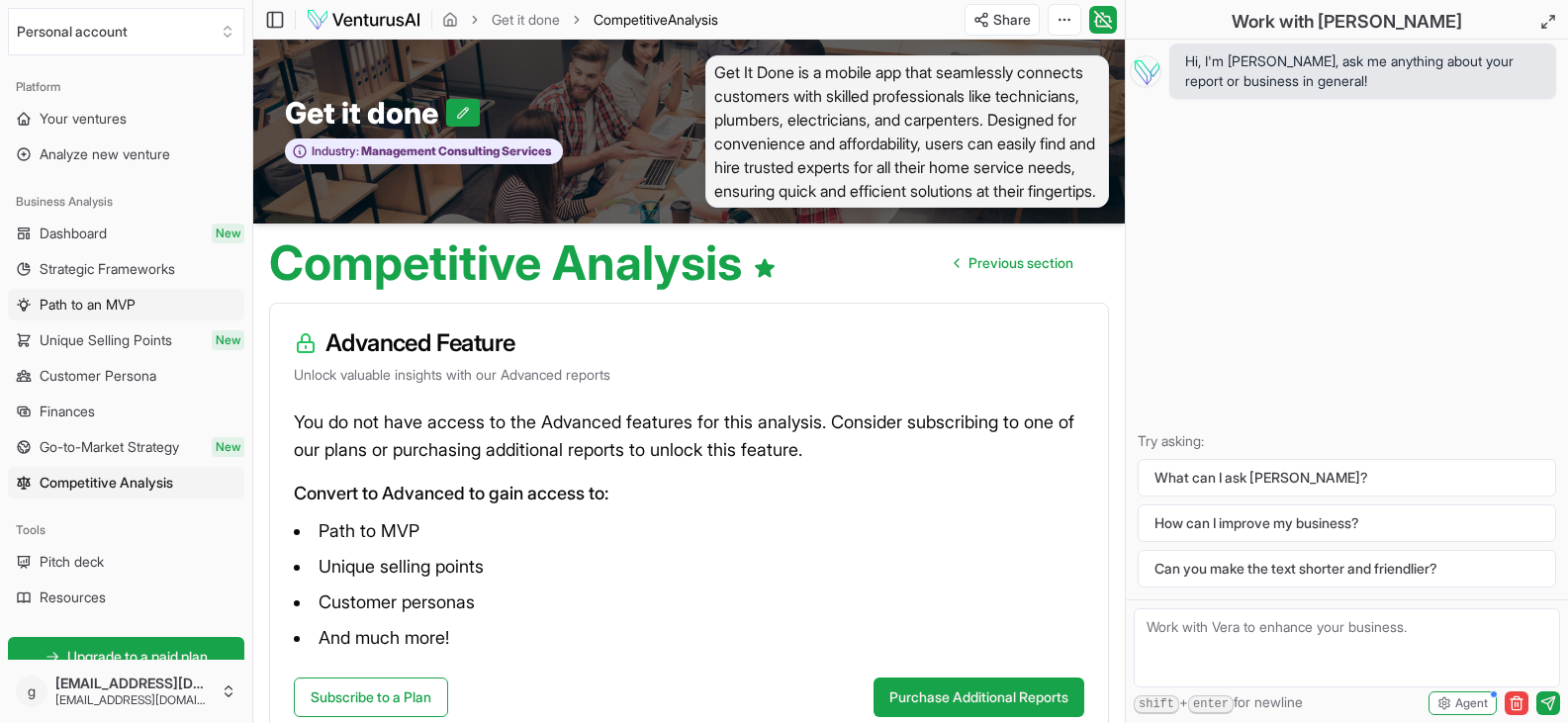
click at [149, 310] on link "Path to an MVP" at bounding box center [126, 305] width 237 height 32
